Goal: Task Accomplishment & Management: Complete application form

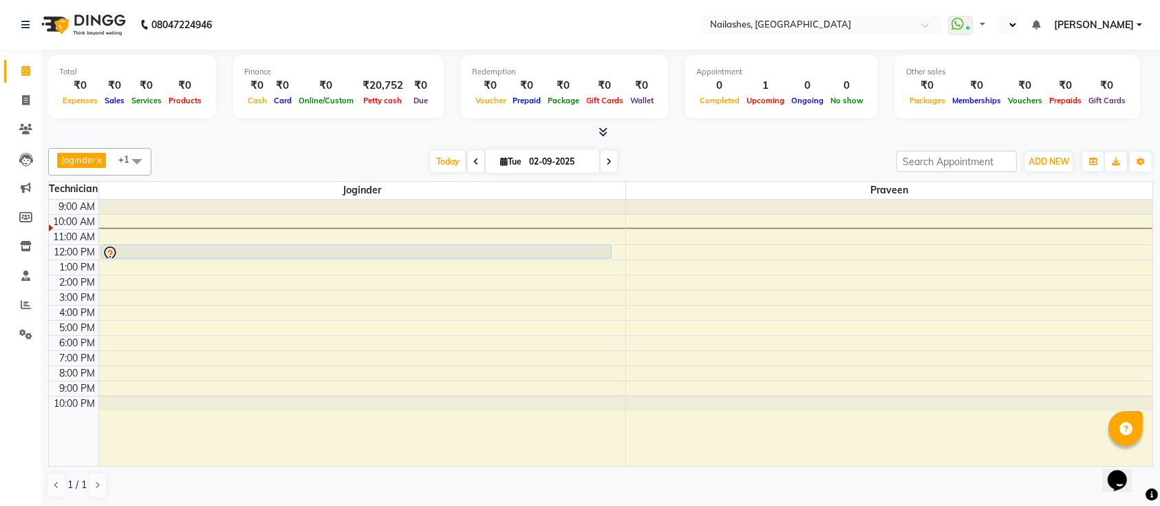
select select "en"
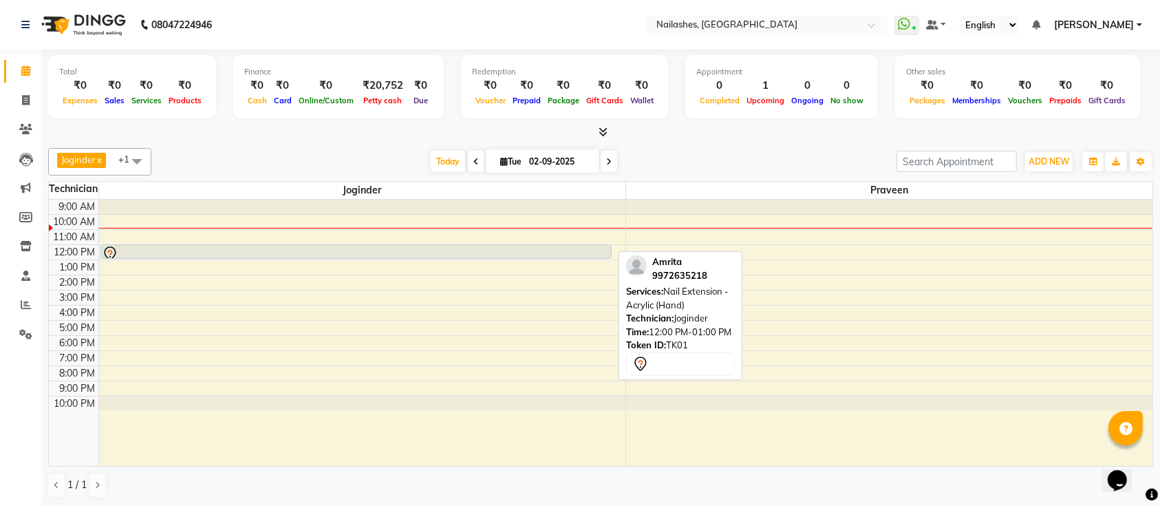
click at [161, 249] on div at bounding box center [356, 254] width 509 height 17
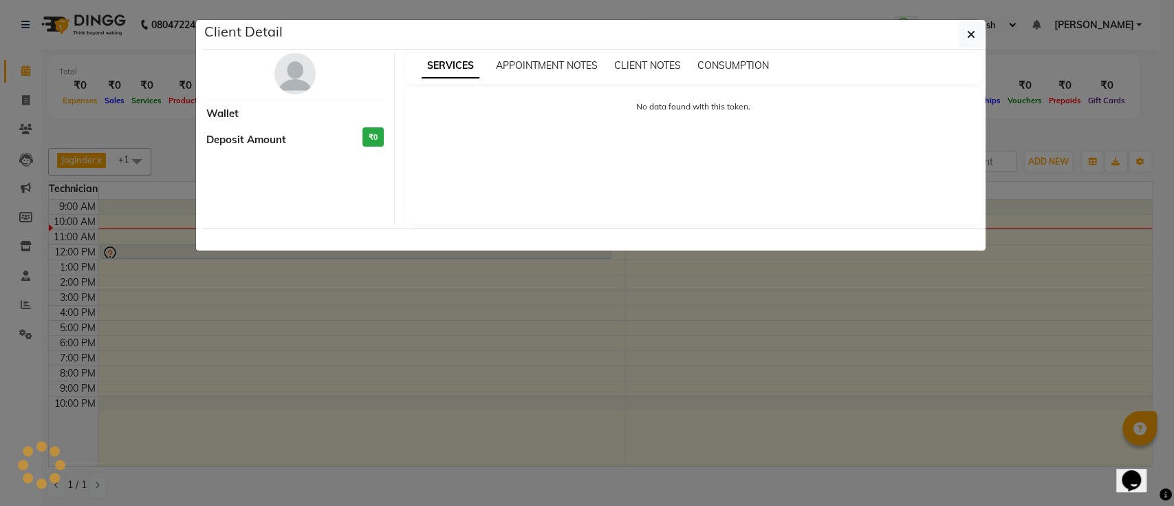
select select "7"
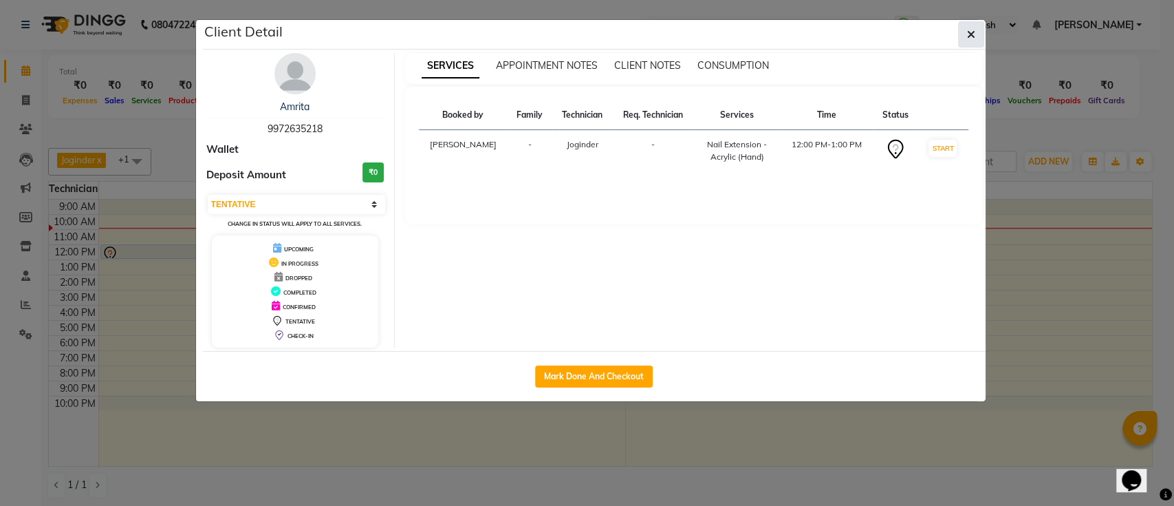
click at [975, 25] on button "button" at bounding box center [971, 34] width 26 height 26
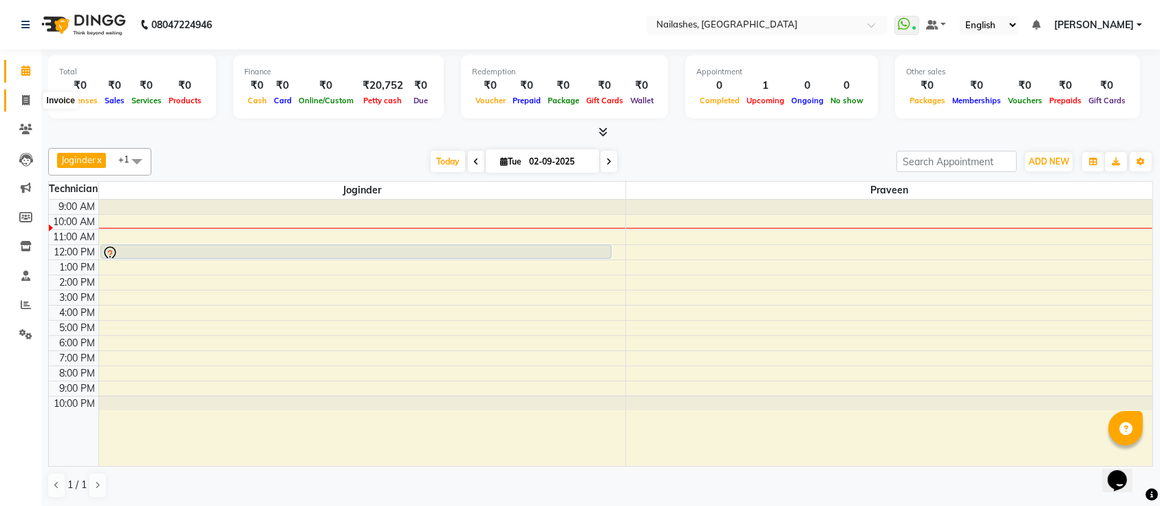
click at [23, 93] on span at bounding box center [26, 101] width 24 height 16
select select "service"
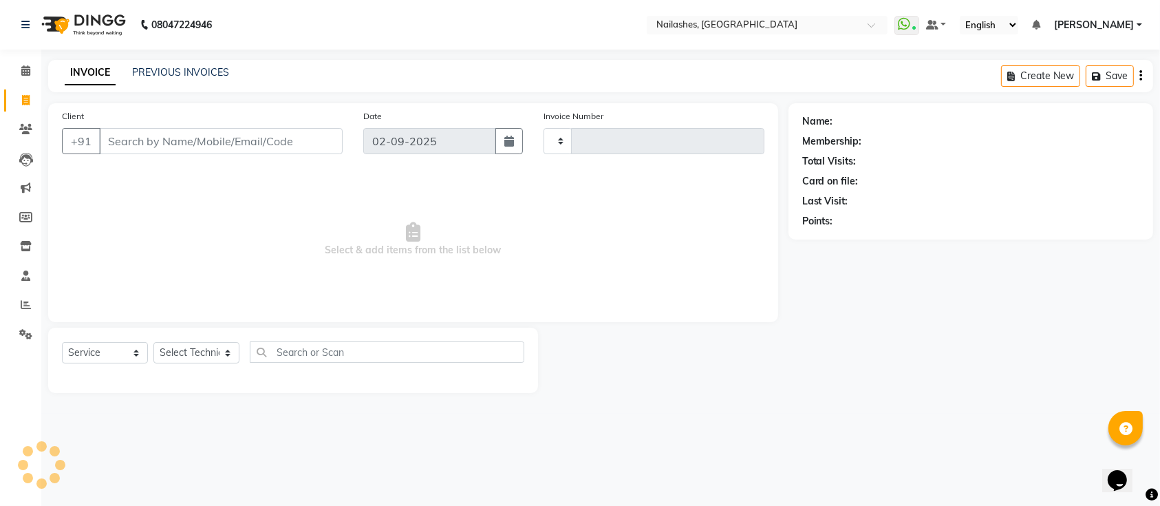
type input "0554"
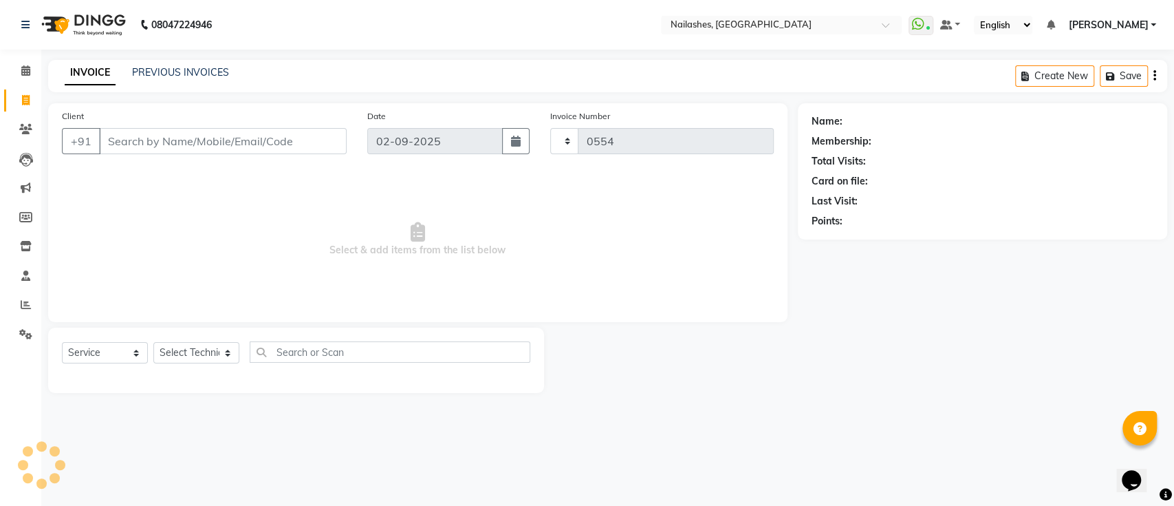
select select "6187"
click at [127, 126] on div "Client +91" at bounding box center [204, 137] width 305 height 56
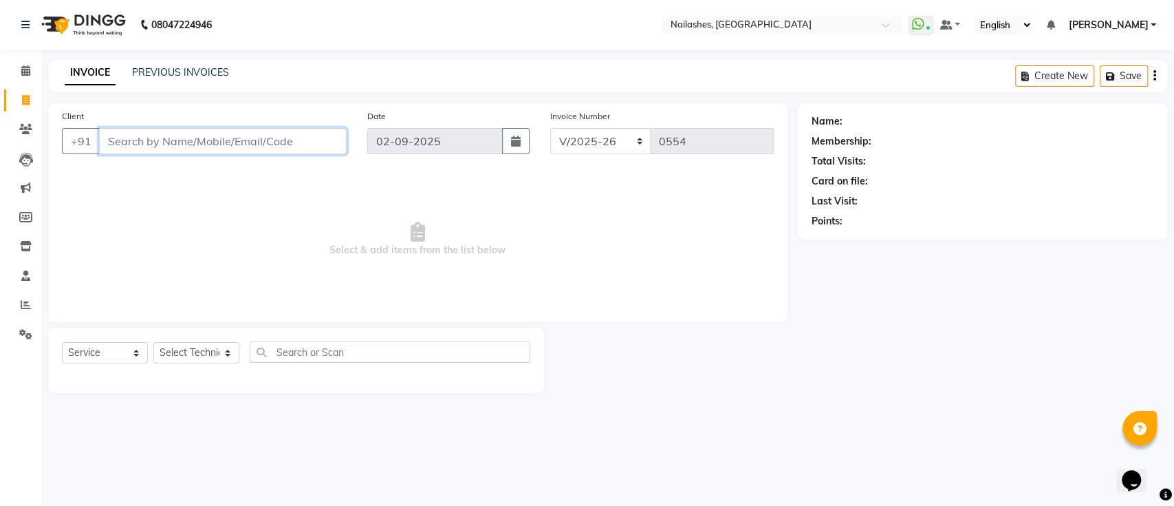
click at [127, 133] on input "Client" at bounding box center [223, 141] width 248 height 26
type input "isha"
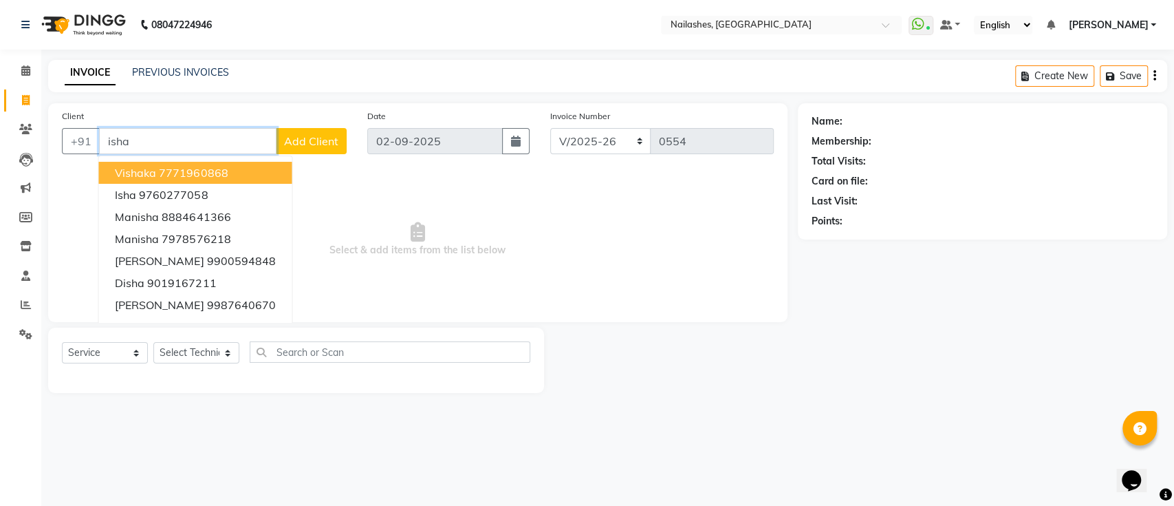
click at [204, 138] on input "isha" at bounding box center [187, 141] width 177 height 26
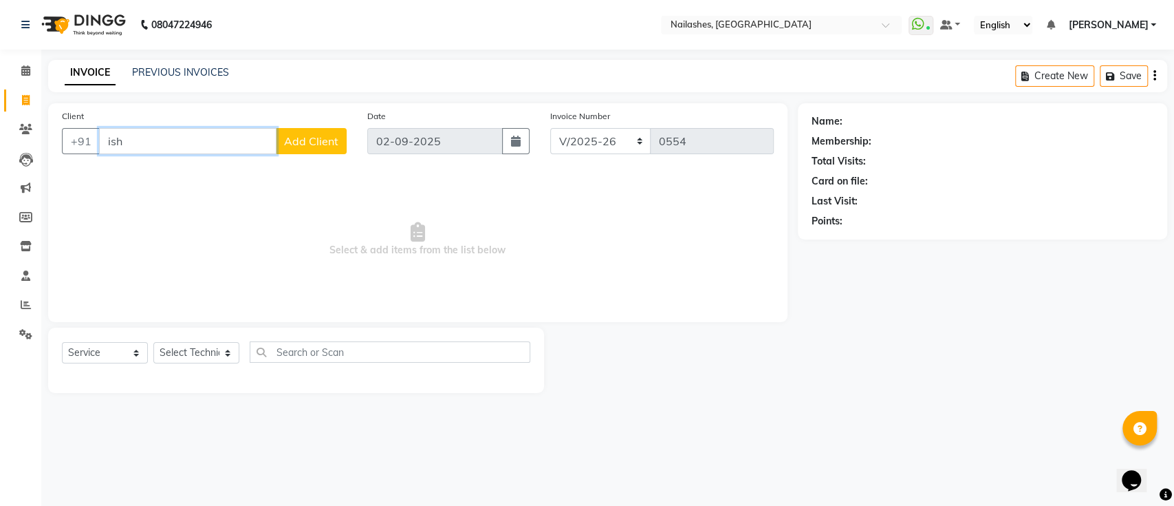
type input "isha"
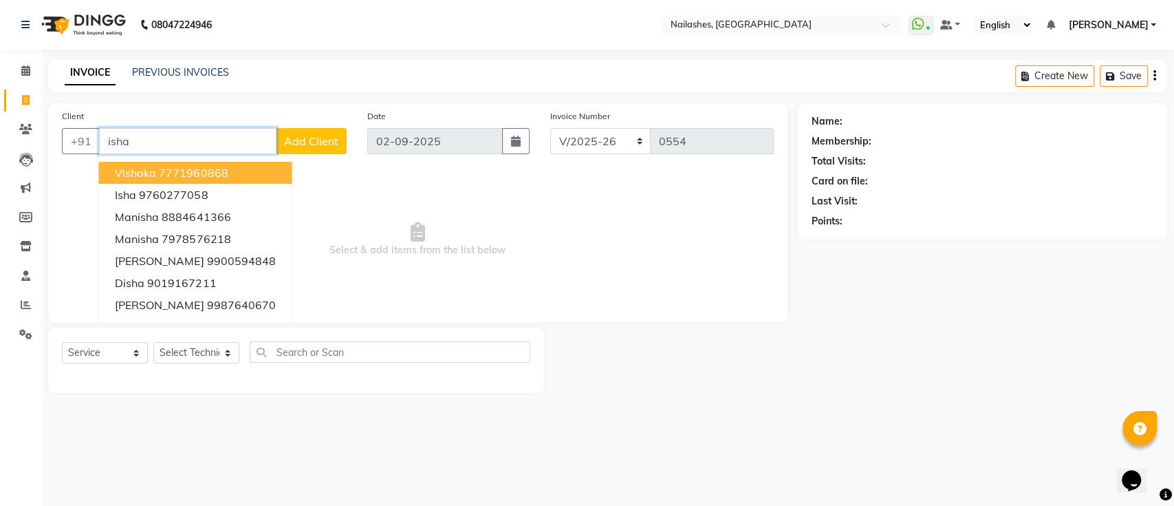
click at [186, 142] on input "isha" at bounding box center [187, 141] width 177 height 26
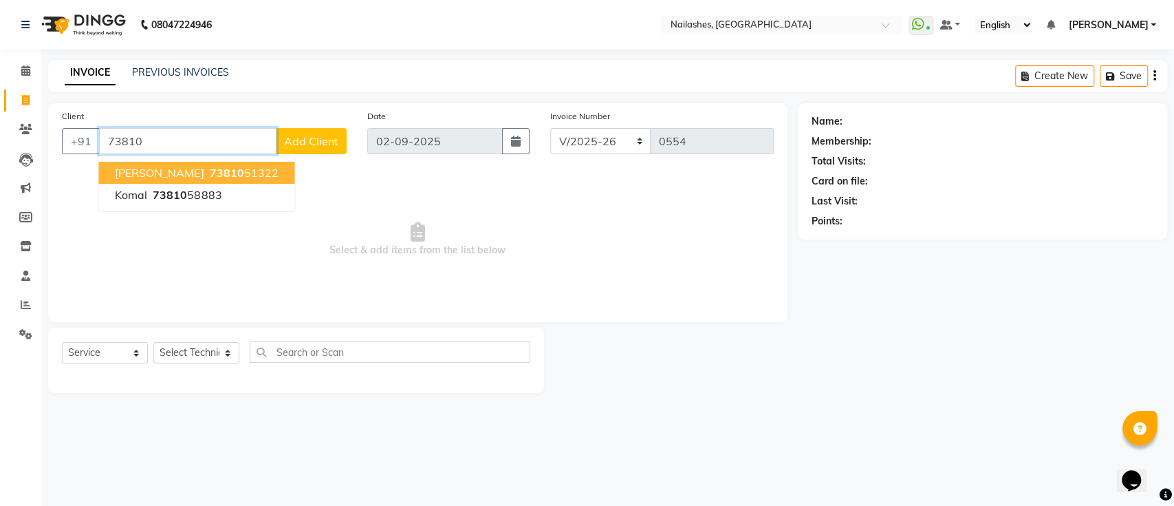
click at [209, 170] on span "73810" at bounding box center [226, 173] width 34 height 14
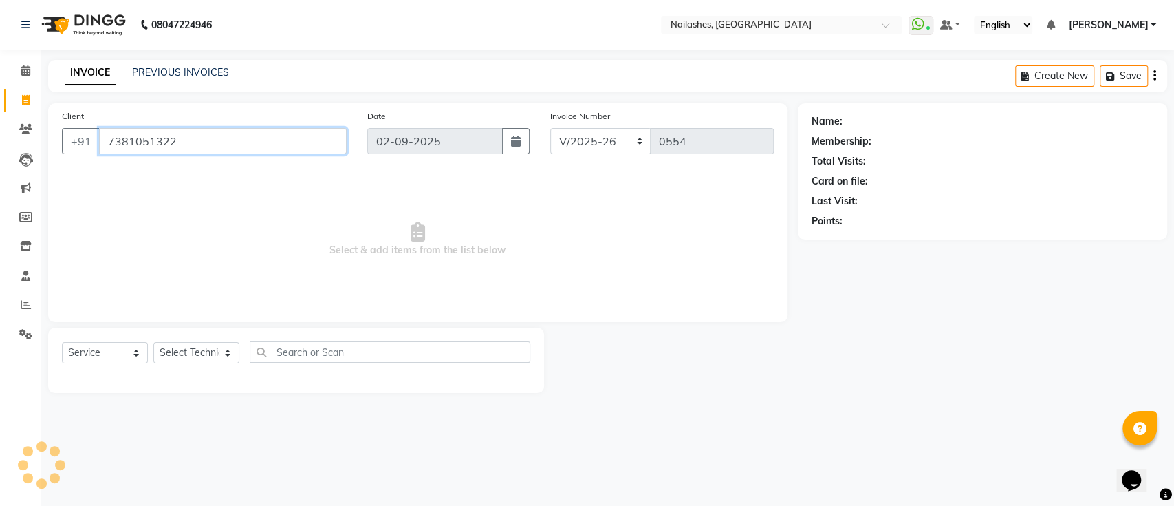
type input "7381051322"
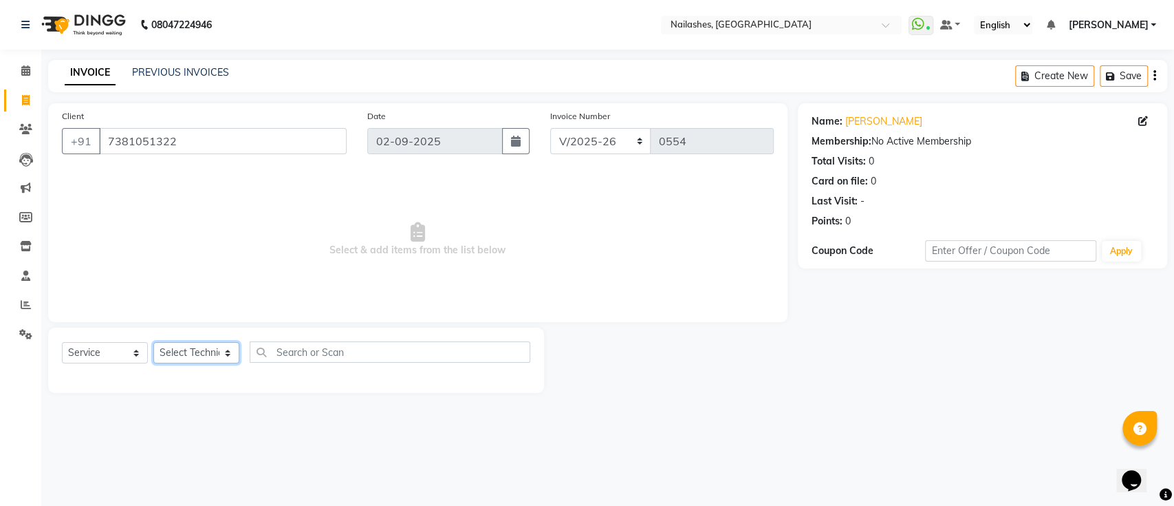
click at [205, 356] on select "Select Technician [PERSON_NAME] [PERSON_NAME] [PERSON_NAME] Manager [PERSON_NAM…" at bounding box center [196, 352] width 86 height 21
select select "55218"
click at [153, 342] on select "Select Technician [PERSON_NAME] [PERSON_NAME] [PERSON_NAME] Manager [PERSON_NAM…" at bounding box center [196, 352] width 86 height 21
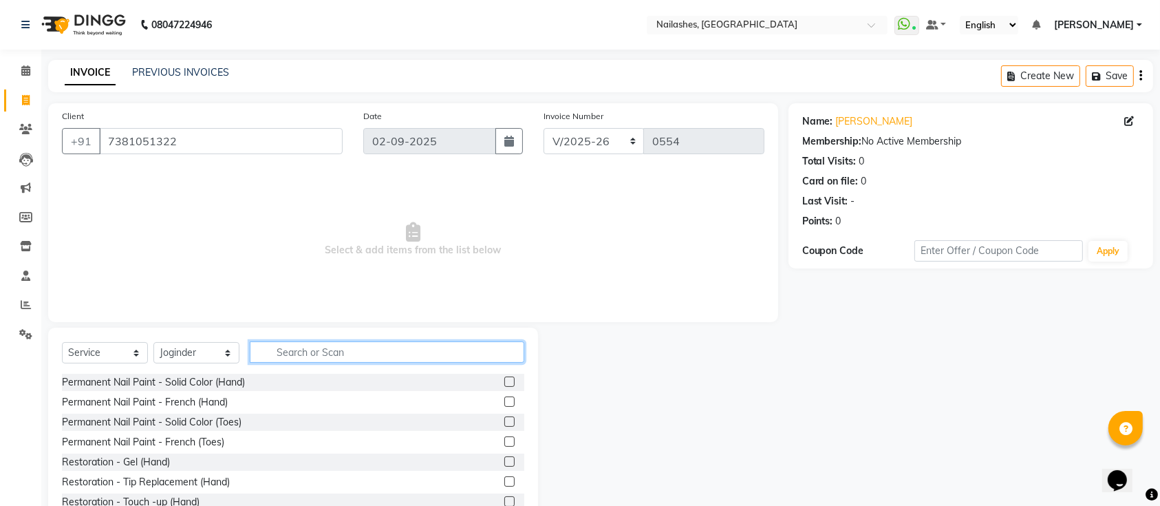
click at [301, 345] on input "text" at bounding box center [387, 351] width 274 height 21
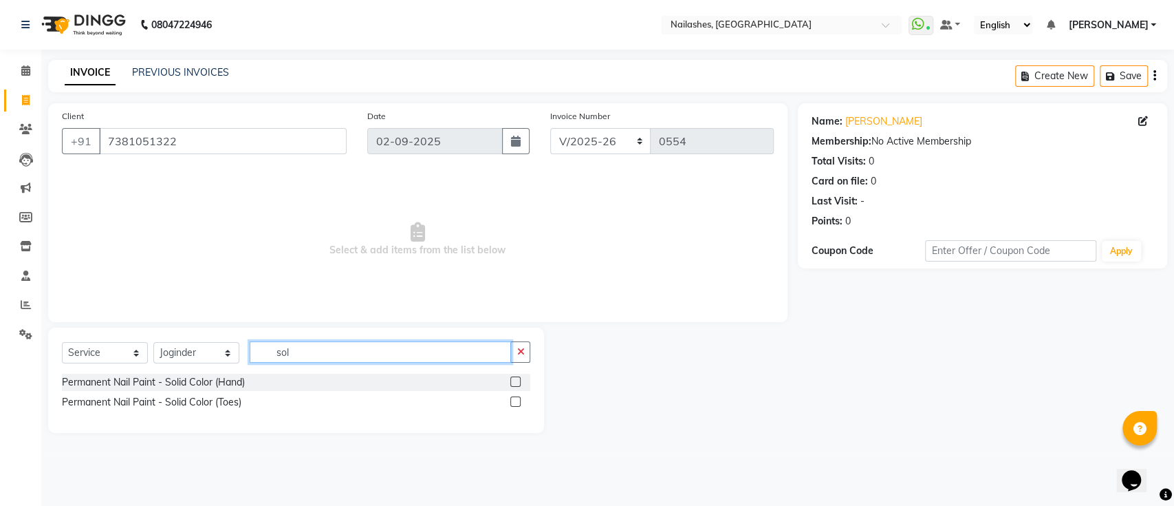
type input "sol"
click at [511, 377] on label at bounding box center [515, 381] width 10 height 10
click at [511, 378] on input "checkbox" at bounding box center [514, 382] width 9 height 9
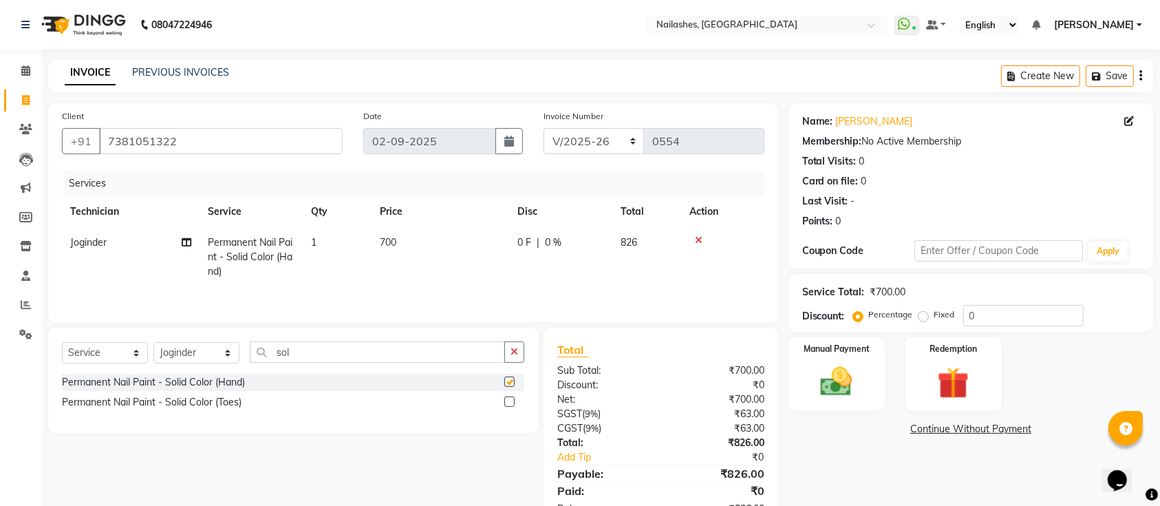
checkbox input "false"
click at [506, 353] on button "button" at bounding box center [514, 351] width 20 height 21
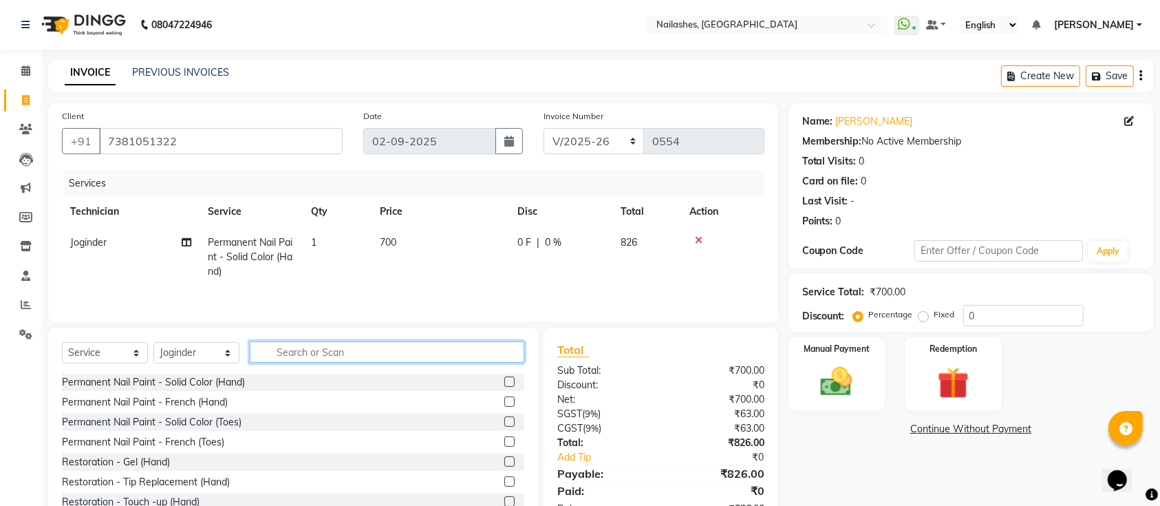
click at [506, 355] on input "text" at bounding box center [387, 351] width 274 height 21
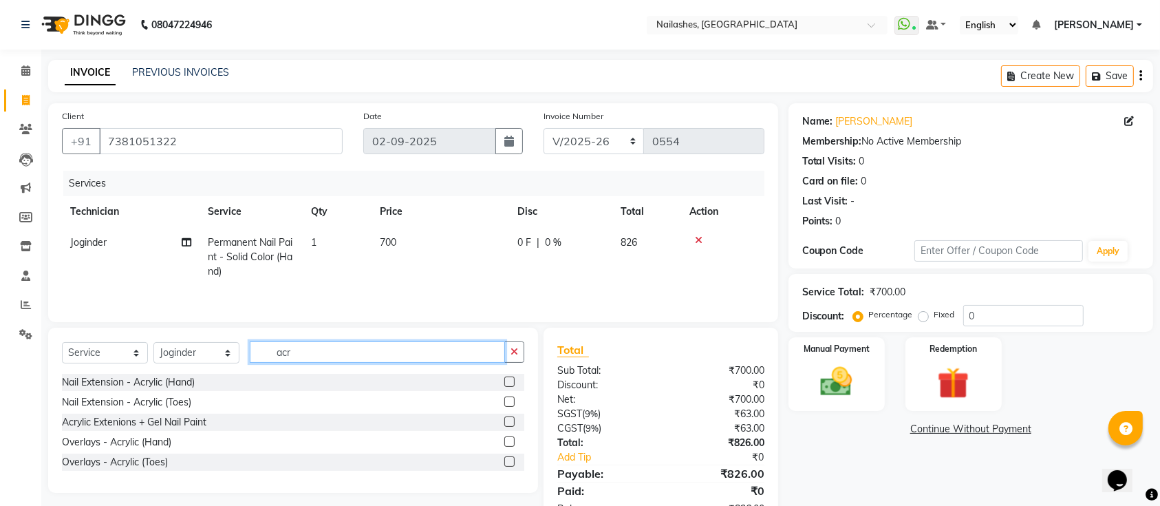
type input "acr"
click at [512, 381] on label at bounding box center [509, 381] width 10 height 10
click at [512, 381] on input "checkbox" at bounding box center [508, 382] width 9 height 9
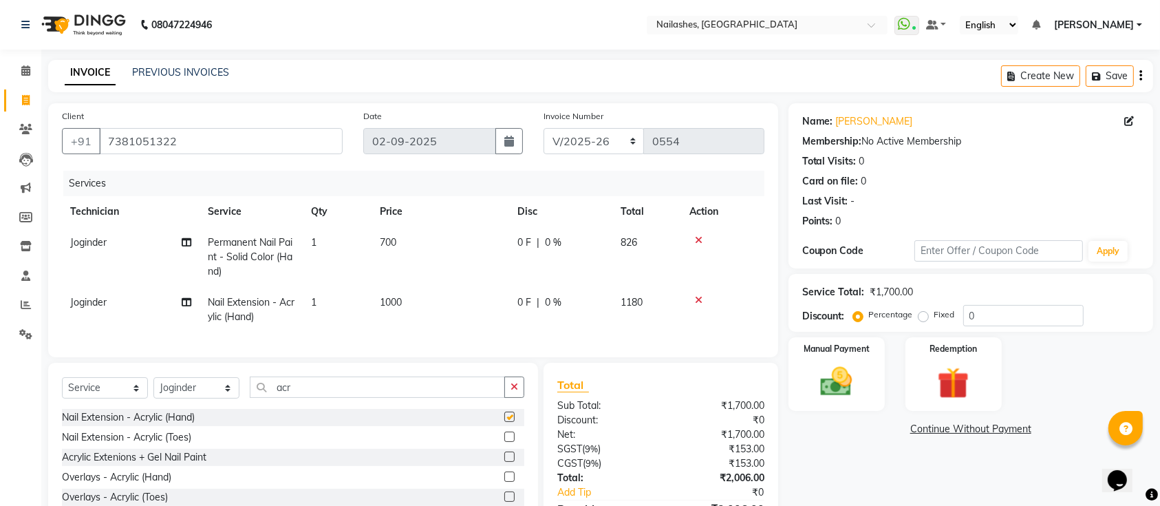
checkbox input "false"
click at [515, 391] on icon "button" at bounding box center [514, 387] width 8 height 10
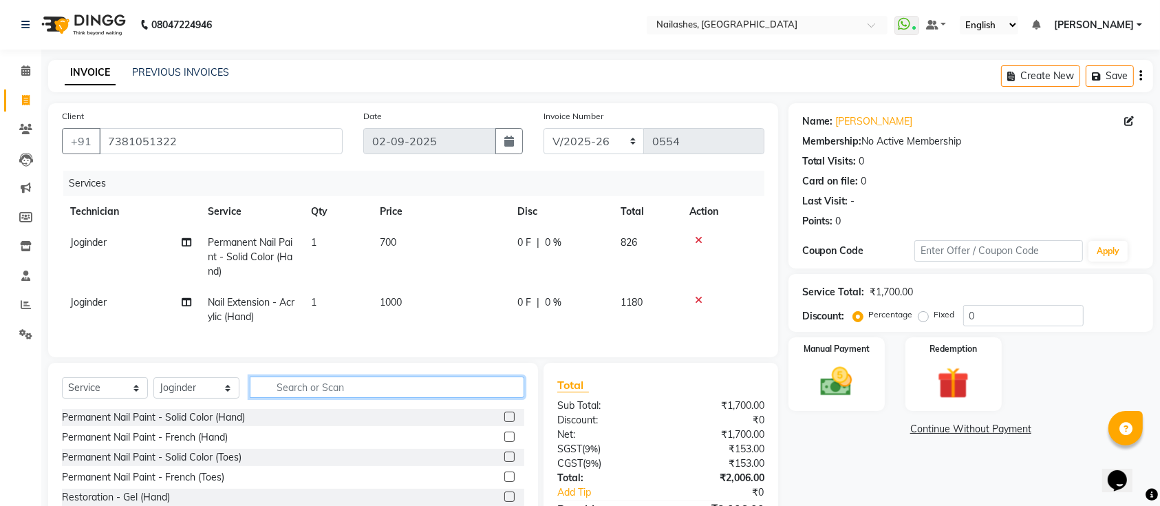
scroll to position [94, 0]
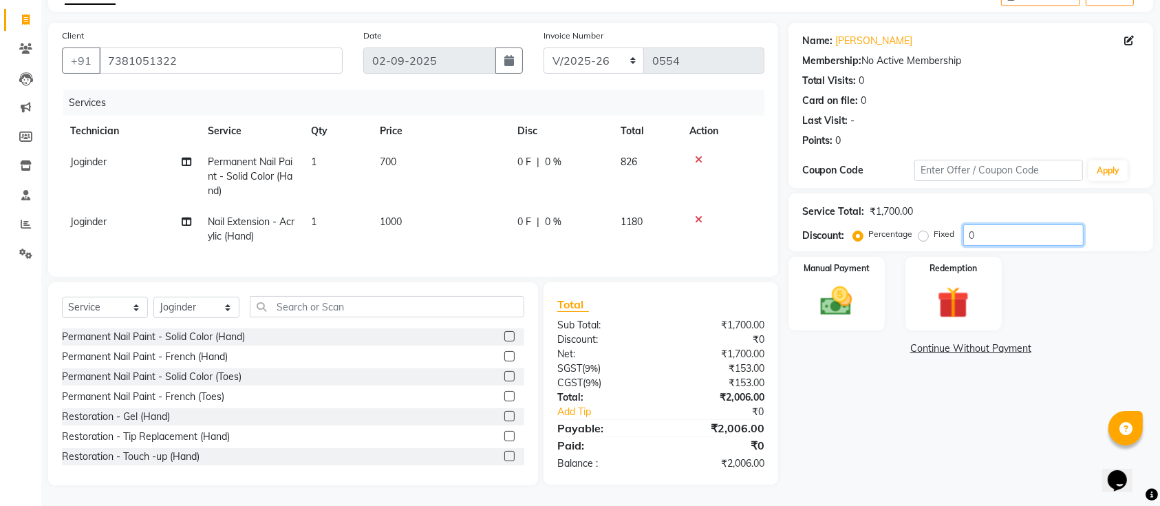
click at [1008, 224] on input "0" at bounding box center [1023, 234] width 120 height 21
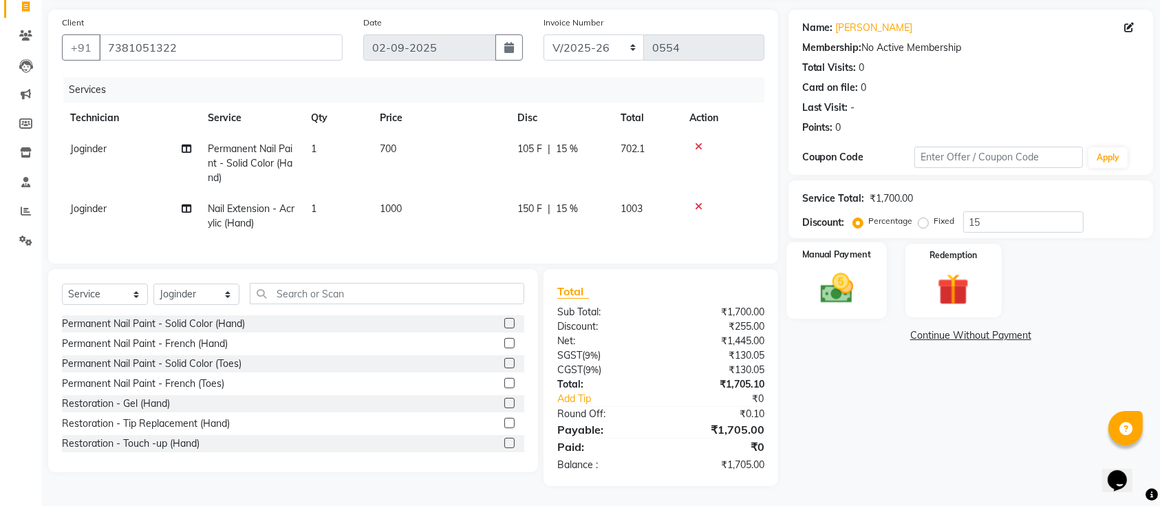
click at [866, 259] on label "Manual Payment" at bounding box center [836, 254] width 69 height 13
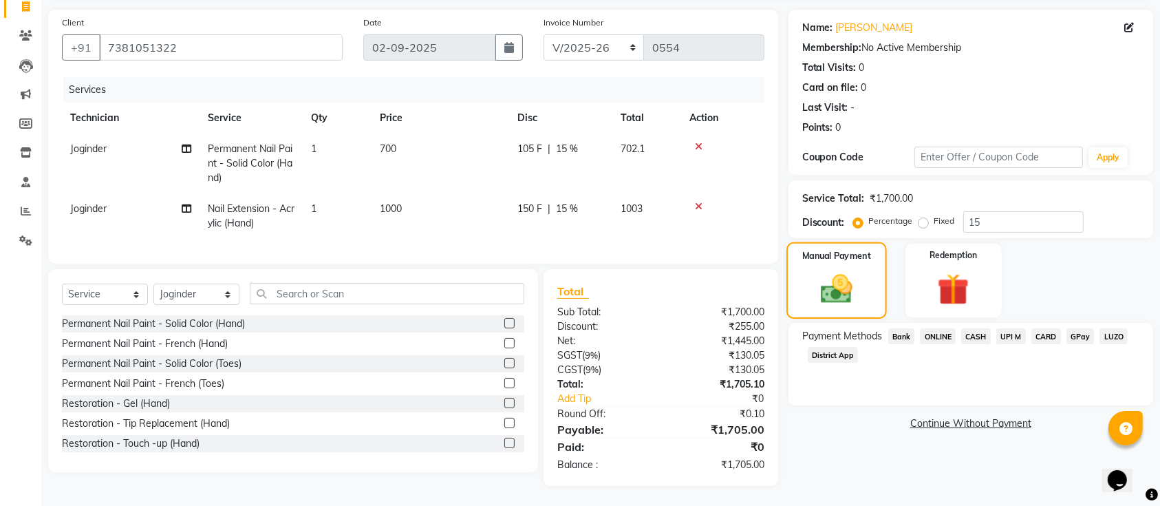
scroll to position [107, 0]
click at [999, 327] on span "UPI M" at bounding box center [1011, 335] width 30 height 16
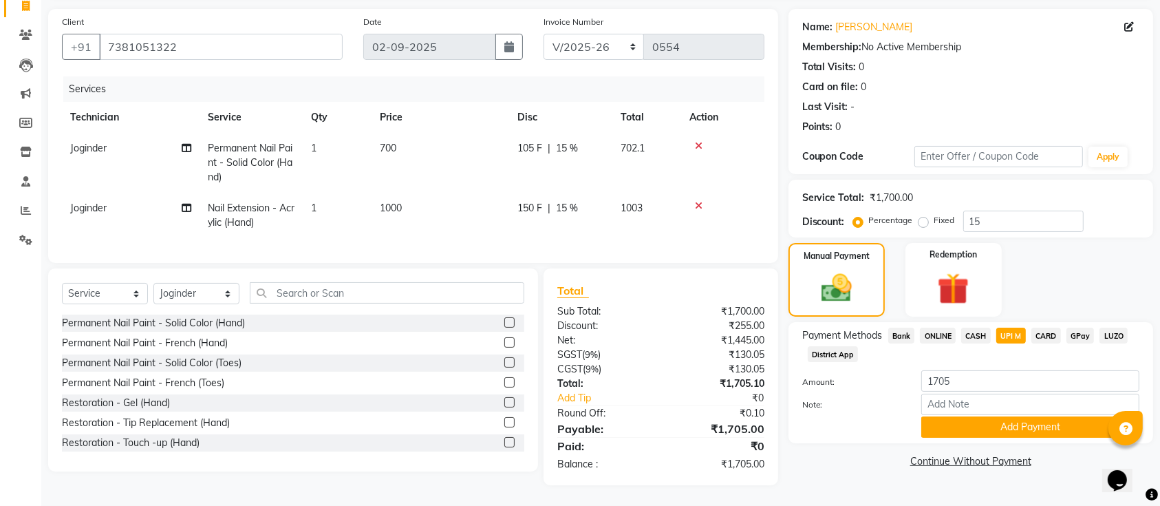
click at [982, 327] on span "CASH" at bounding box center [976, 335] width 30 height 16
click at [936, 327] on span "ONLINE" at bounding box center [938, 335] width 36 height 16
click at [1023, 210] on input "15" at bounding box center [1023, 220] width 120 height 21
type input "1"
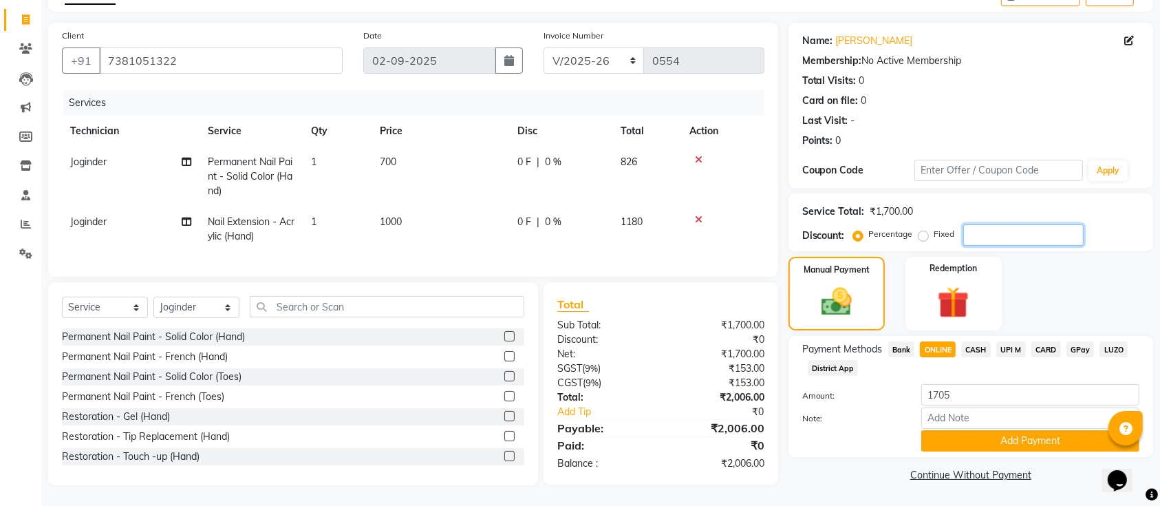
scroll to position [94, 0]
click at [198, 49] on input "7381051322" at bounding box center [221, 60] width 244 height 26
click at [21, 43] on icon at bounding box center [25, 48] width 13 height 10
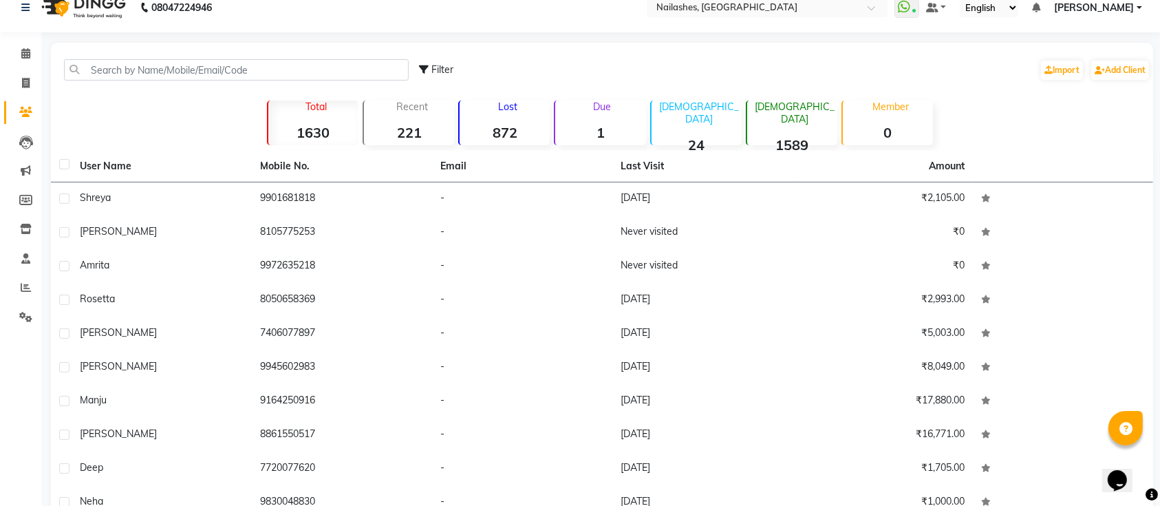
scroll to position [17, 0]
click at [22, 72] on li "Invoice" at bounding box center [20, 84] width 41 height 30
click at [22, 80] on icon at bounding box center [26, 83] width 8 height 10
select select "6187"
select select "service"
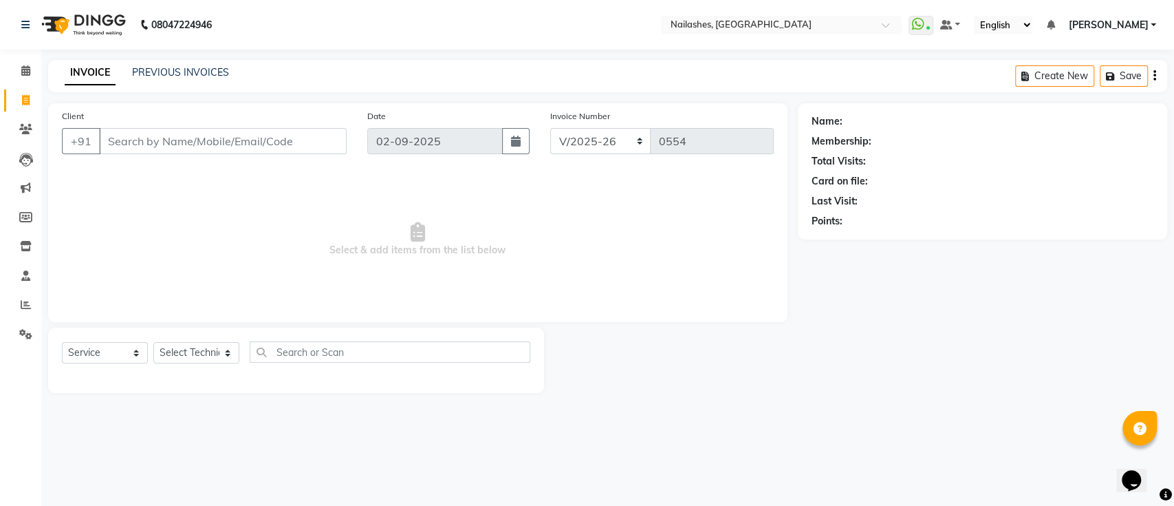
click at [158, 141] on input "Client" at bounding box center [223, 141] width 248 height 26
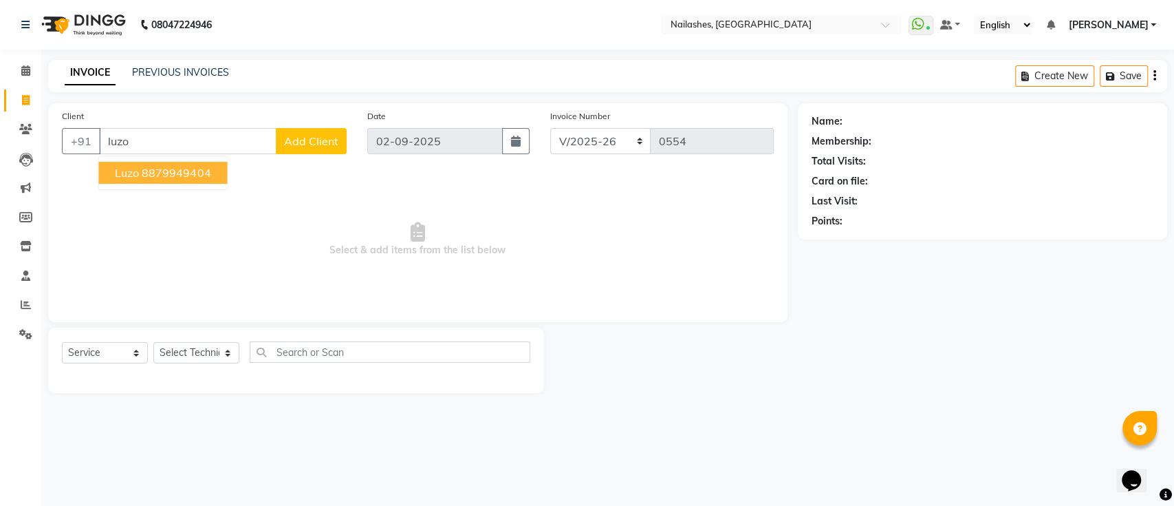
click at [166, 164] on button "Luzo 8879949404" at bounding box center [162, 173] width 129 height 22
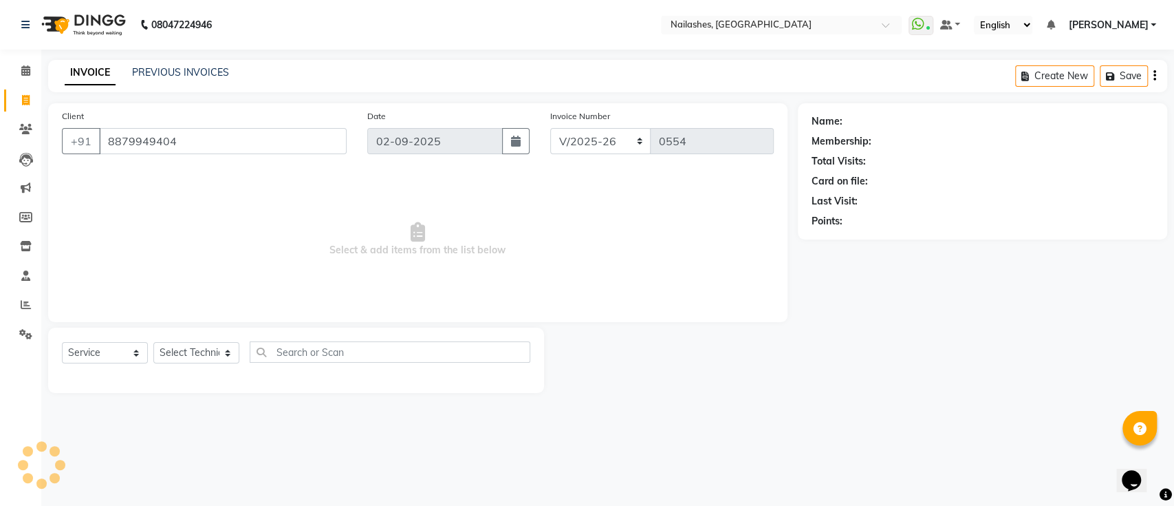
type input "8879949404"
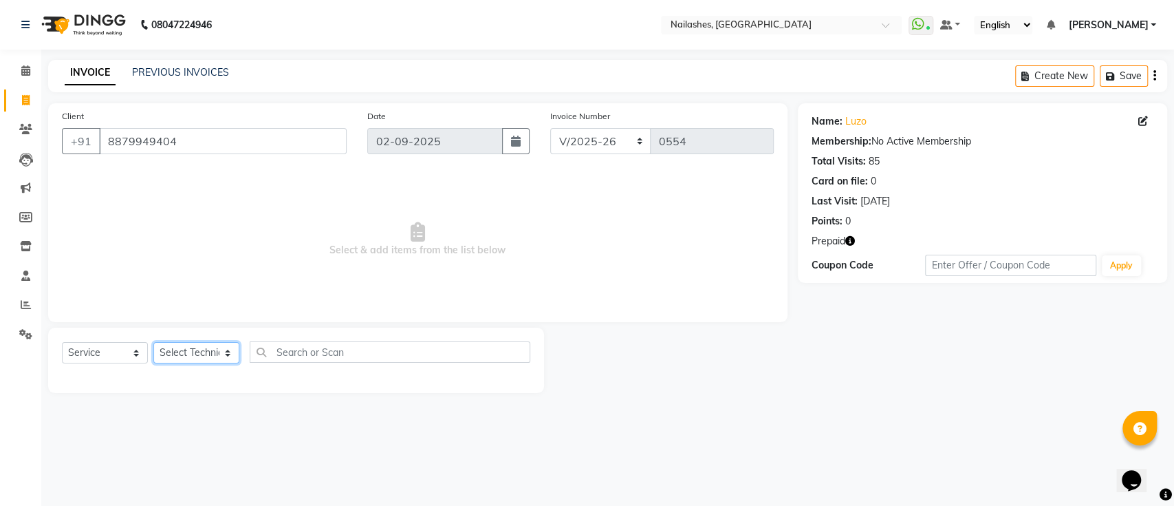
click at [207, 352] on select "Select Technician [PERSON_NAME] [PERSON_NAME] [PERSON_NAME] Manager [PERSON_NAM…" at bounding box center [196, 352] width 86 height 21
select select "55218"
click at [153, 342] on select "Select Technician [PERSON_NAME] [PERSON_NAME] [PERSON_NAME] Manager [PERSON_NAM…" at bounding box center [196, 352] width 86 height 21
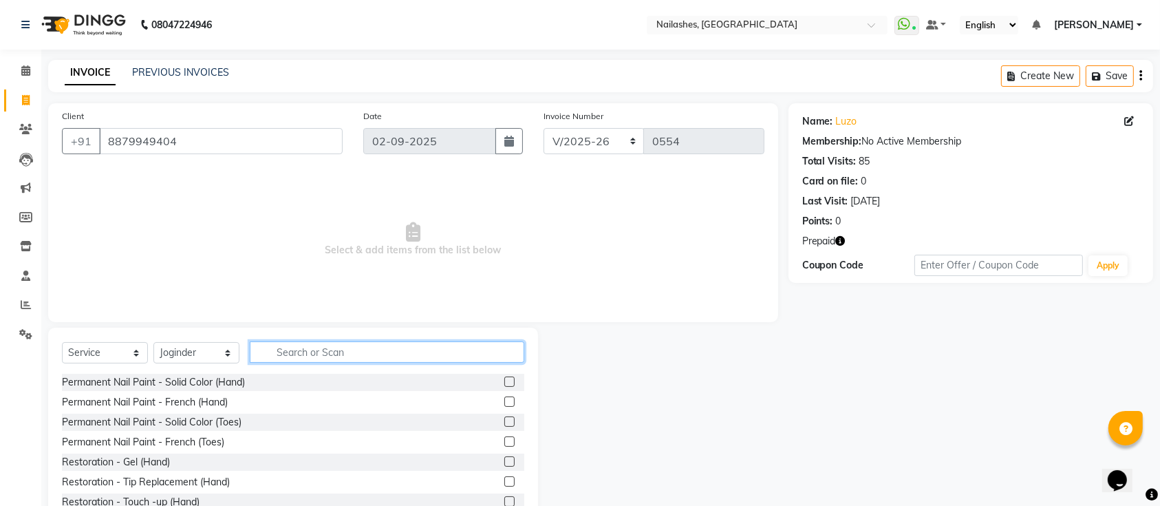
click at [303, 356] on input "text" at bounding box center [387, 351] width 274 height 21
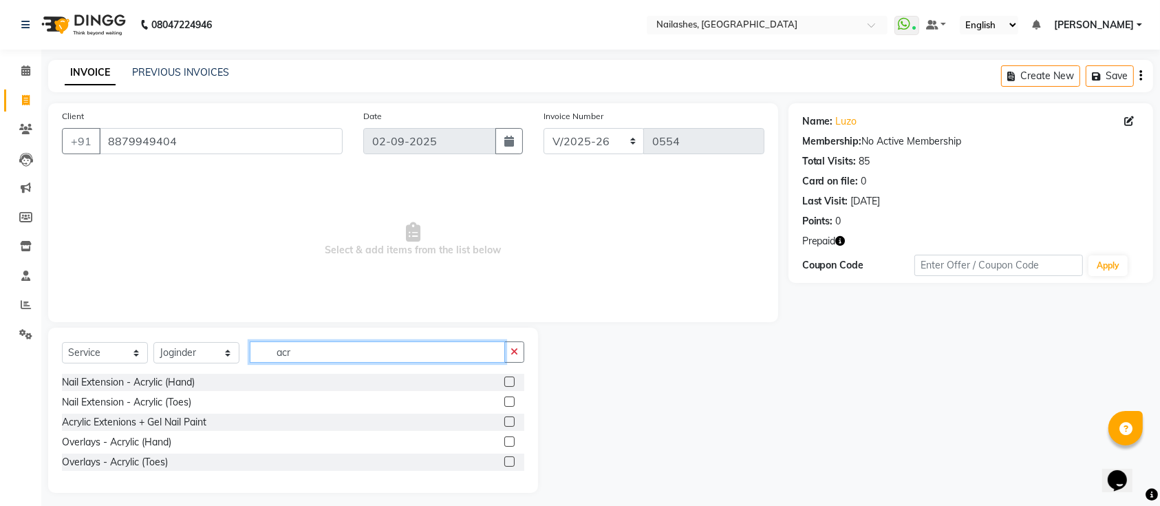
type input "acr"
click at [512, 380] on label at bounding box center [509, 381] width 10 height 10
click at [512, 380] on input "checkbox" at bounding box center [508, 382] width 9 height 9
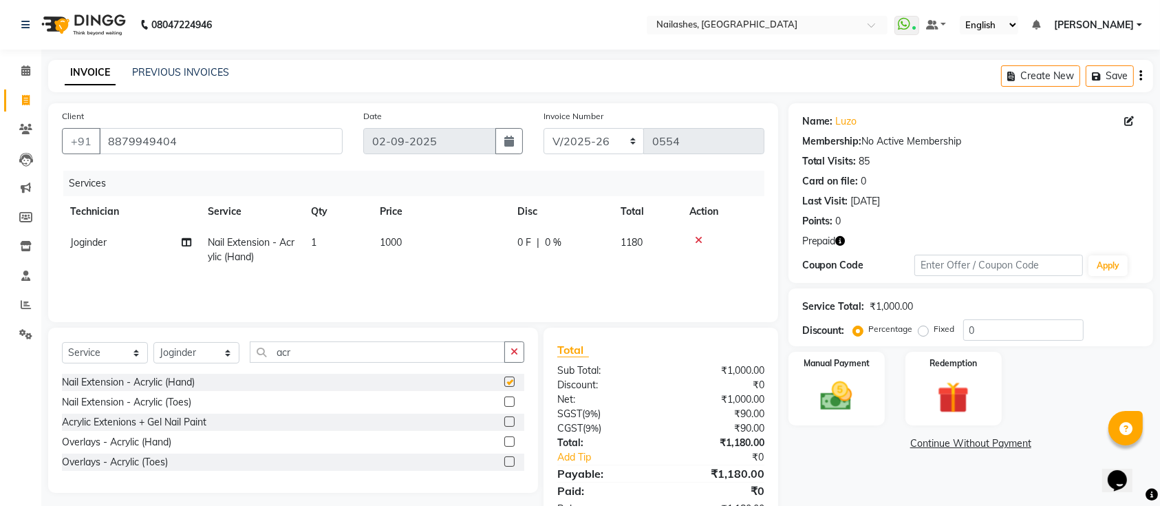
checkbox input "false"
click at [427, 355] on input "acr" at bounding box center [377, 351] width 255 height 21
type input "]"
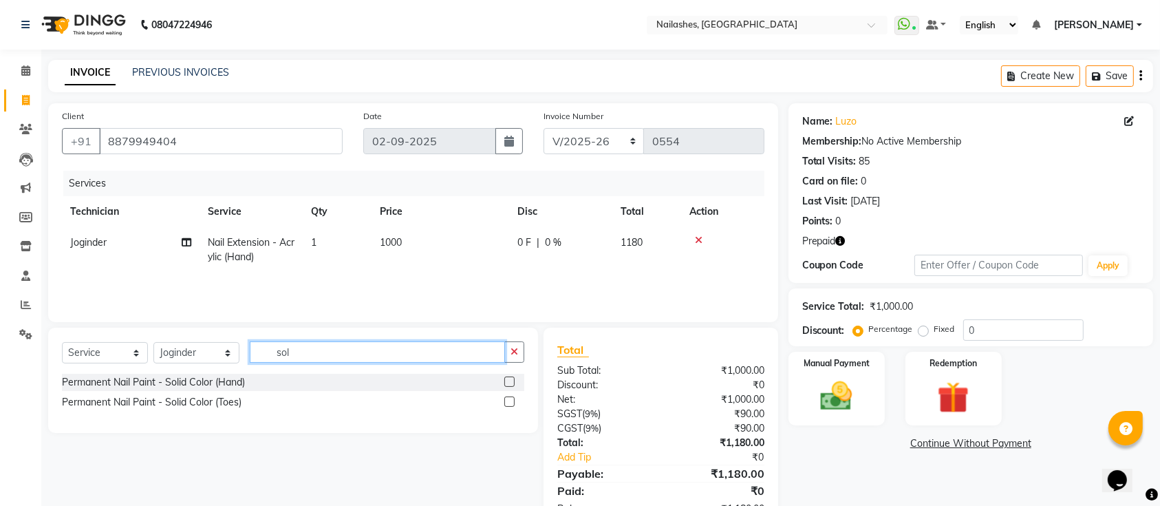
type input "sol"
click at [512, 382] on label at bounding box center [509, 381] width 10 height 10
click at [512, 382] on input "checkbox" at bounding box center [508, 382] width 9 height 9
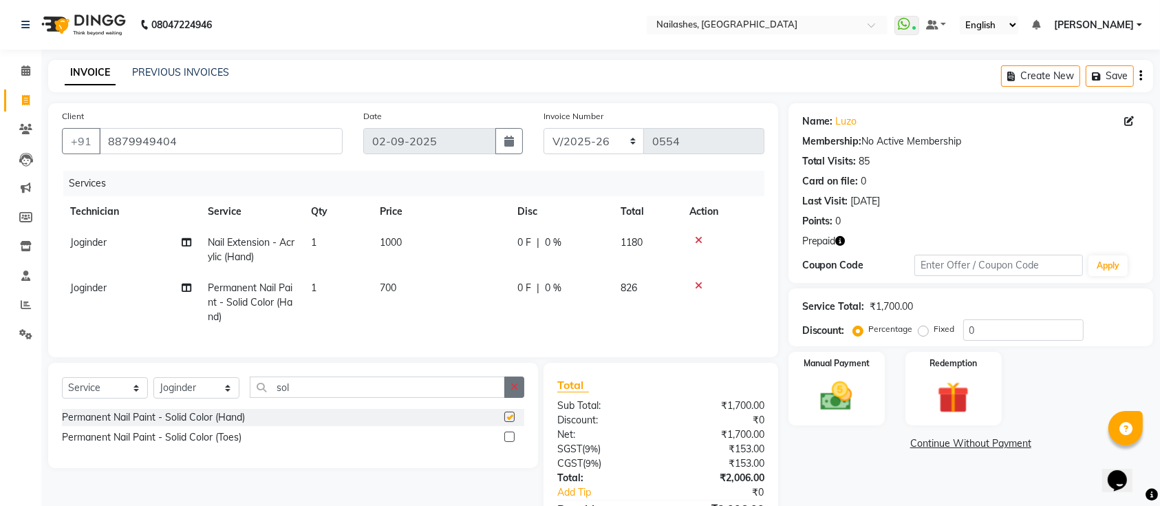
checkbox input "false"
click at [512, 391] on icon "button" at bounding box center [514, 387] width 8 height 10
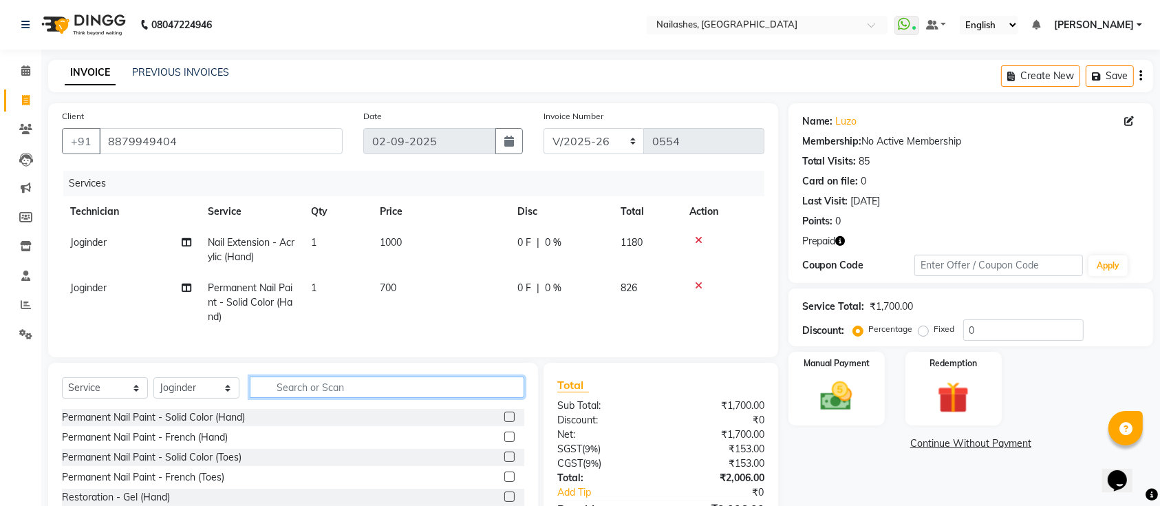
scroll to position [94, 0]
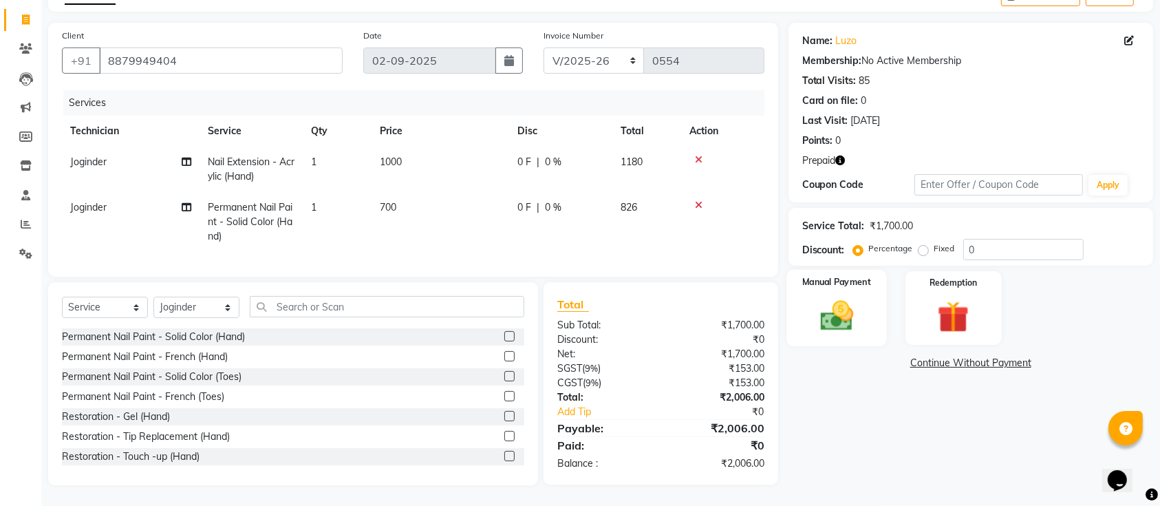
click at [845, 274] on div "Manual Payment" at bounding box center [836, 308] width 100 height 77
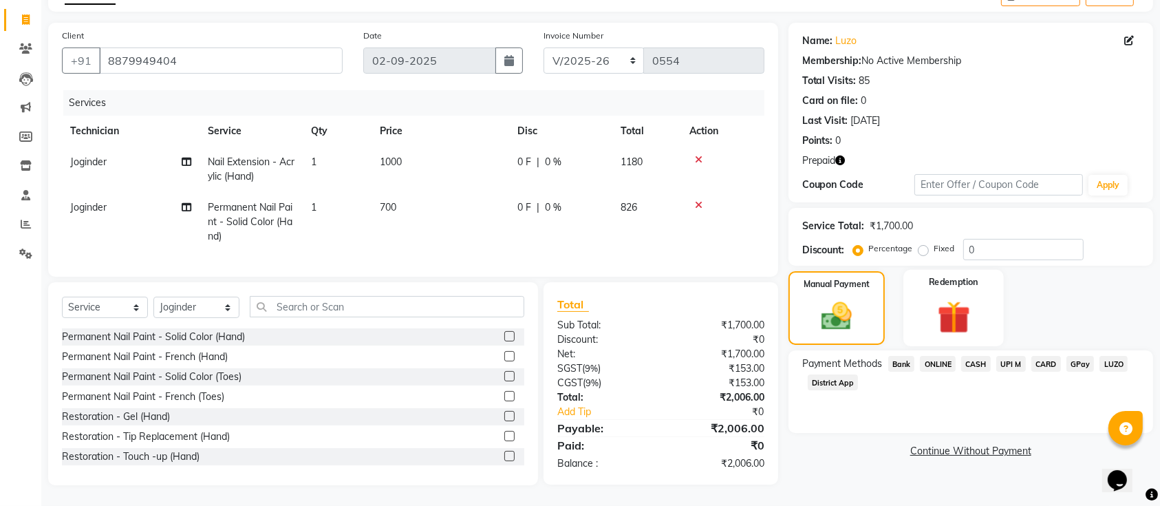
click at [958, 308] on img at bounding box center [954, 316] width 54 height 41
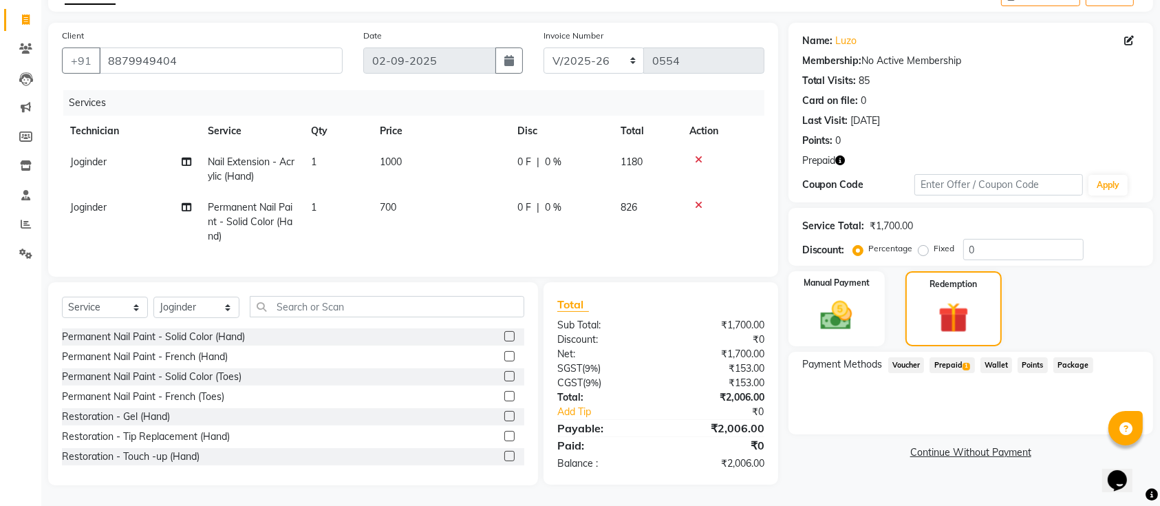
click at [955, 357] on span "Prepaid 1" at bounding box center [951, 365] width 45 height 16
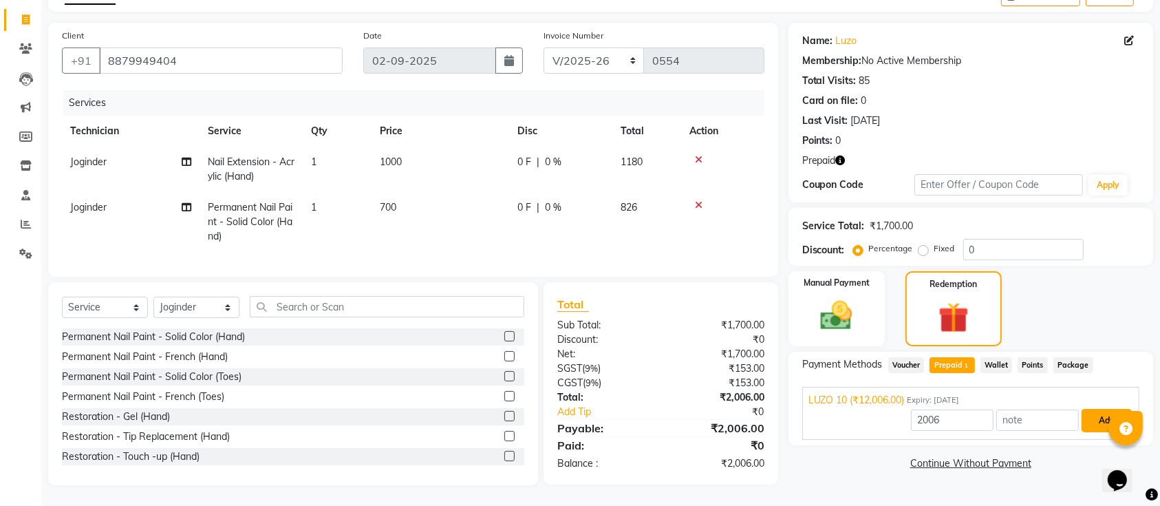
click at [1086, 412] on button "Add" at bounding box center [1106, 420] width 50 height 23
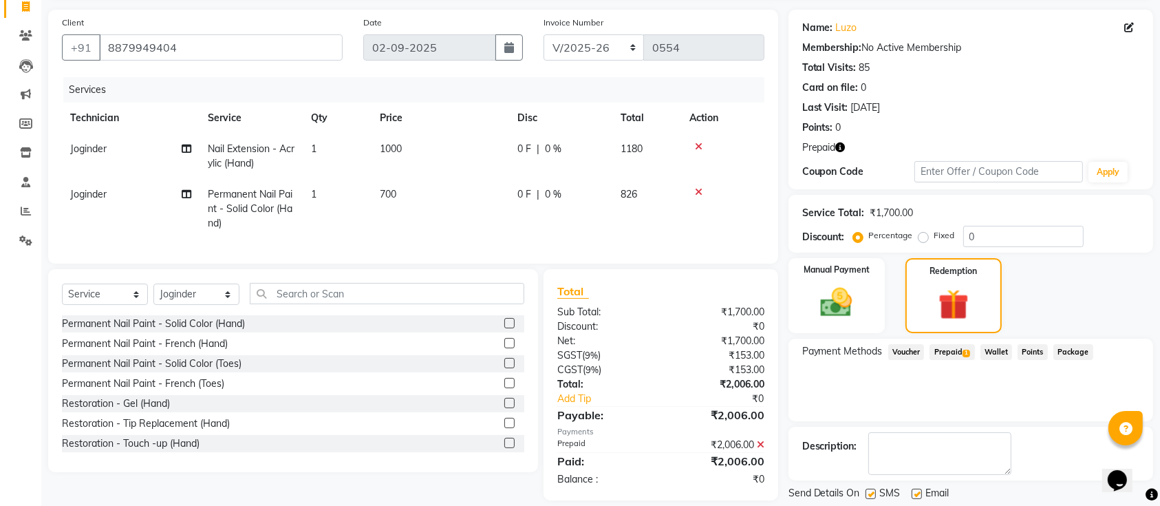
scroll to position [135, 0]
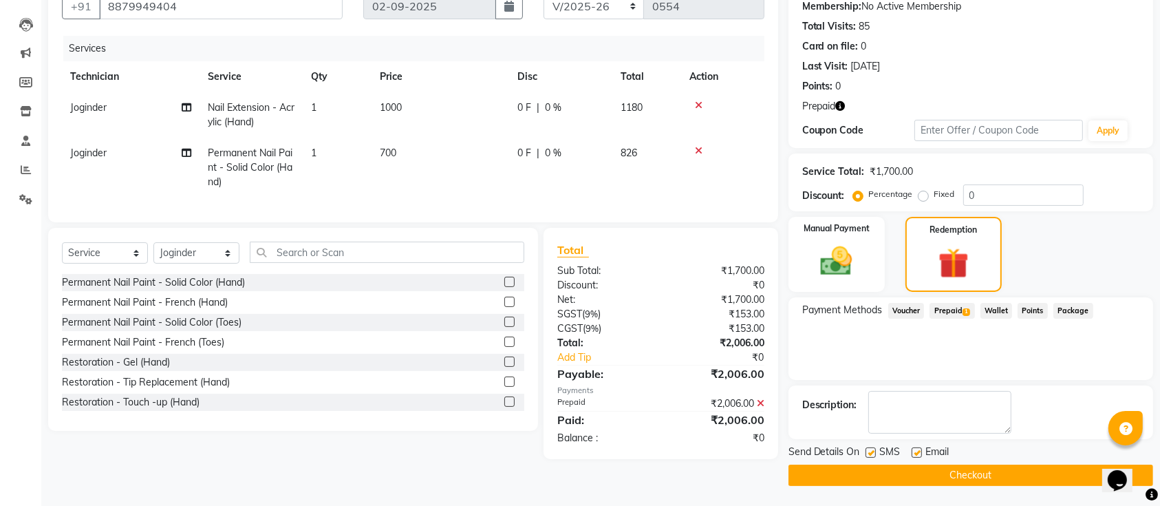
click at [980, 466] on button "Checkout" at bounding box center [970, 474] width 365 height 21
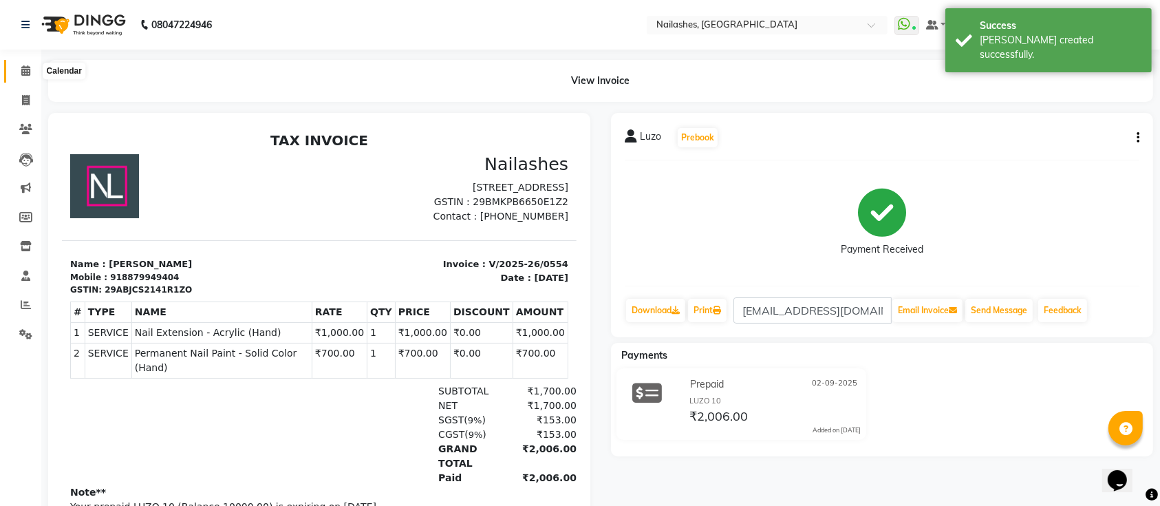
click at [19, 67] on span at bounding box center [26, 71] width 24 height 16
